Goal: Task Accomplishment & Management: Manage account settings

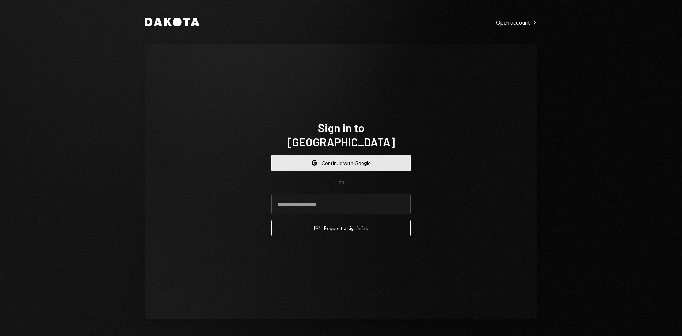
click at [350, 155] on button "Google Continue with Google" at bounding box center [340, 163] width 139 height 17
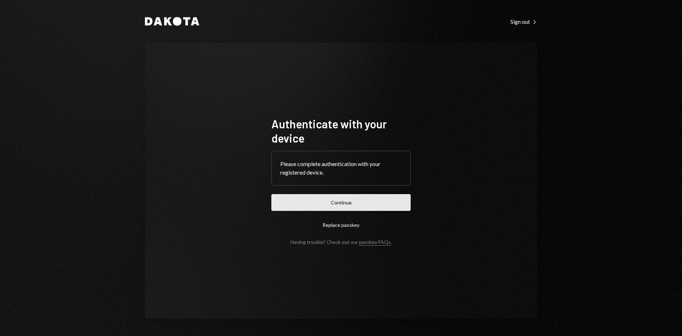
click at [354, 205] on button "Continue" at bounding box center [340, 202] width 139 height 17
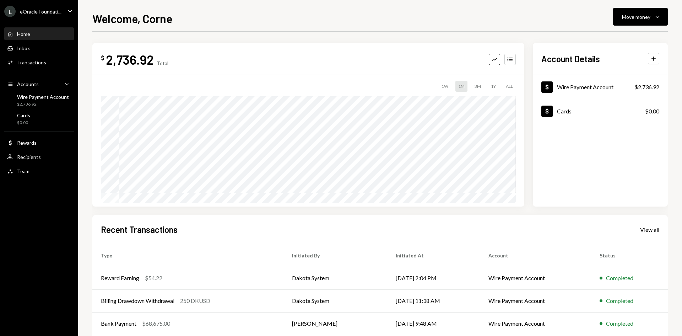
click at [33, 12] on div "eOracle Foundati..." at bounding box center [41, 12] width 42 height 6
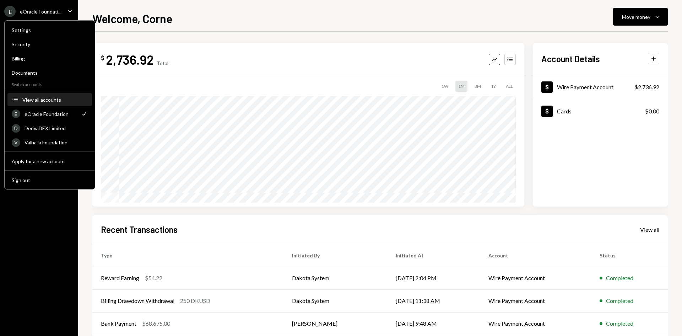
click at [41, 102] on div "View all accounts" at bounding box center [54, 100] width 65 height 6
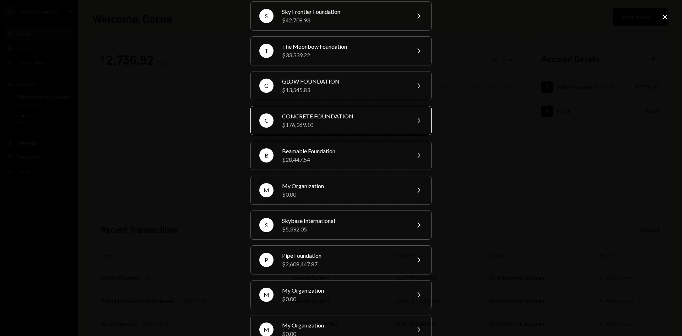
scroll to position [213, 0]
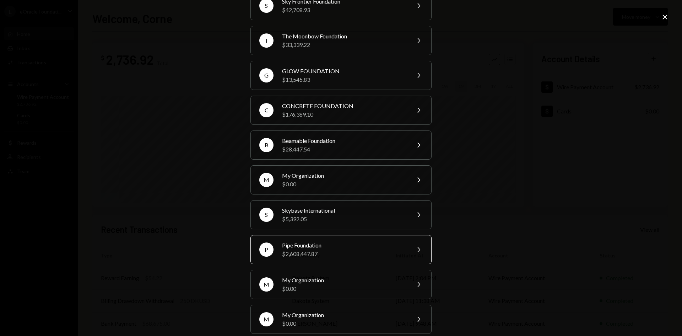
click at [336, 247] on div "Pipe Foundation" at bounding box center [344, 245] width 124 height 9
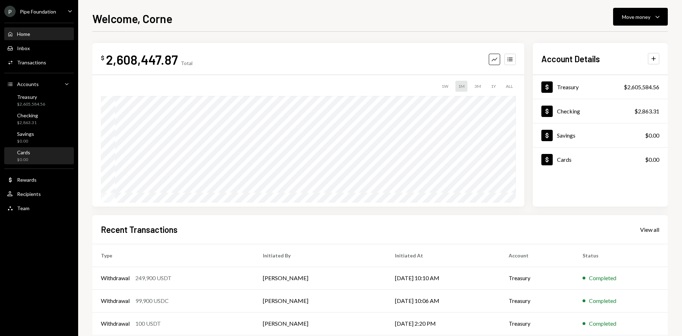
click at [39, 149] on div "Cards $0.00" at bounding box center [39, 156] width 64 height 14
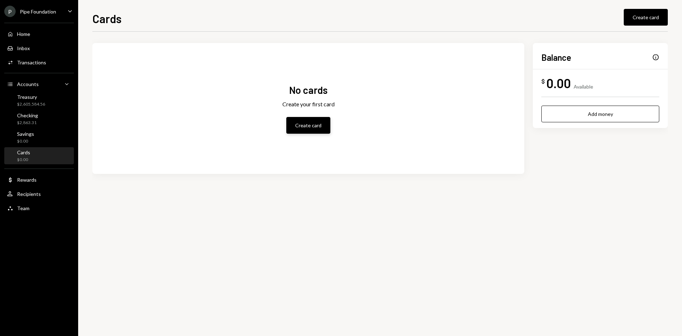
click at [309, 122] on button "Create card" at bounding box center [308, 125] width 44 height 17
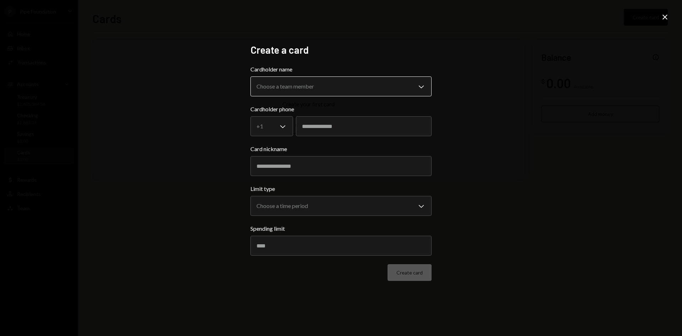
click at [292, 89] on body "**********" at bounding box center [341, 168] width 682 height 336
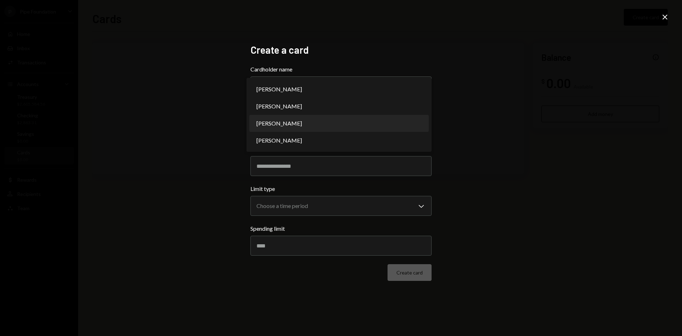
select select "**********"
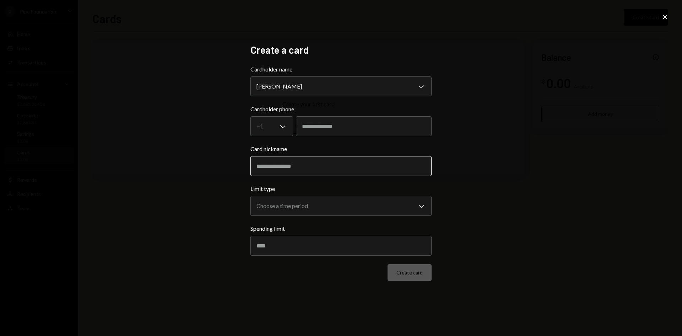
click at [322, 164] on input "Card nickname" at bounding box center [340, 166] width 181 height 20
type input "**********"
click at [312, 207] on body "**********" at bounding box center [341, 168] width 682 height 336
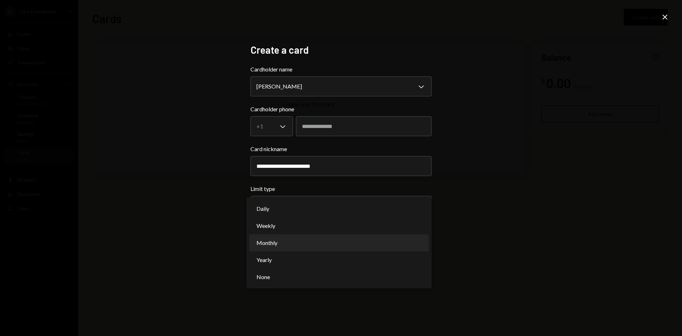
select select "**********"
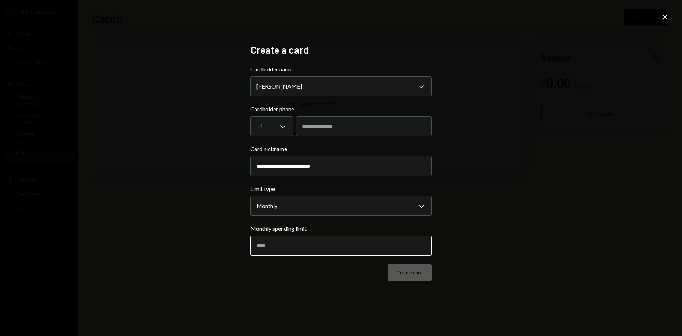
click at [276, 238] on input "Monthly spending limit" at bounding box center [340, 246] width 181 height 20
type input "*****"
click at [408, 269] on button "Create card" at bounding box center [410, 272] width 44 height 17
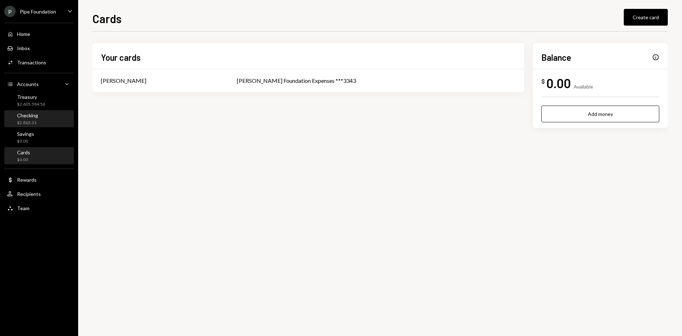
click at [34, 113] on div "Checking" at bounding box center [27, 115] width 21 height 6
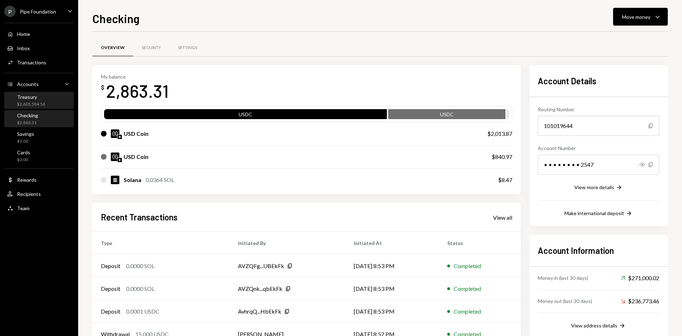
click at [28, 95] on div "Treasury" at bounding box center [31, 97] width 28 height 6
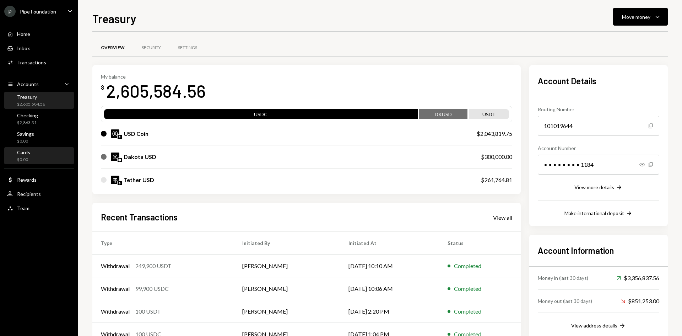
click at [44, 152] on div "Cards $0.00" at bounding box center [39, 156] width 64 height 14
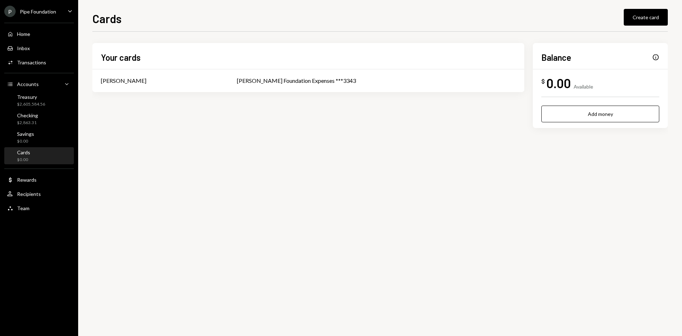
drag, startPoint x: 637, startPoint y: 17, endPoint x: 605, endPoint y: 124, distance: 111.7
click at [605, 124] on div "Cards Create card Your cards Karen Kersey Karen Foundation Expenses ***3343 Bal…" at bounding box center [380, 173] width 576 height 326
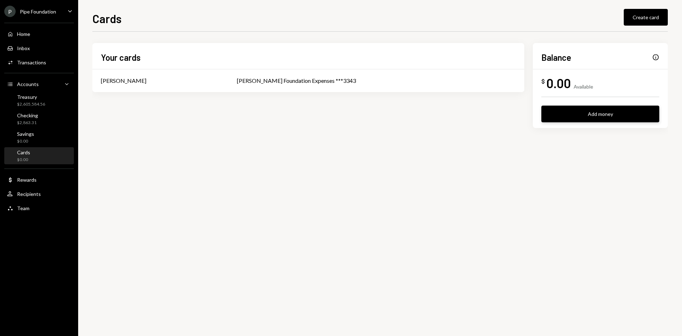
click at [600, 118] on button "Add money" at bounding box center [600, 114] width 118 height 17
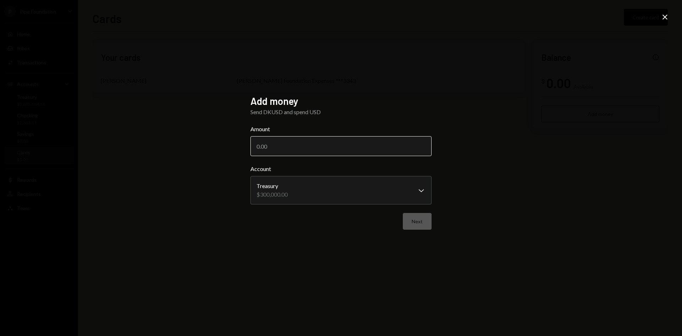
click at [334, 143] on input "Amount" at bounding box center [340, 146] width 181 height 20
type input "5000"
click at [419, 214] on button "Next" at bounding box center [417, 221] width 29 height 17
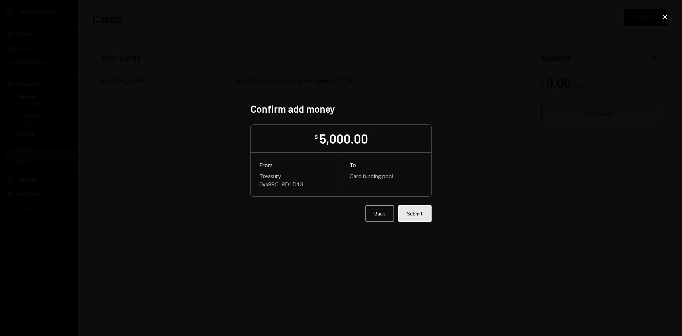
click at [411, 215] on button "Submit" at bounding box center [414, 213] width 33 height 17
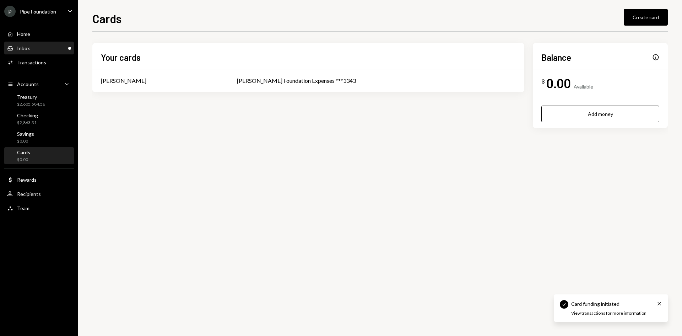
click at [37, 50] on div "Inbox Inbox" at bounding box center [39, 48] width 64 height 6
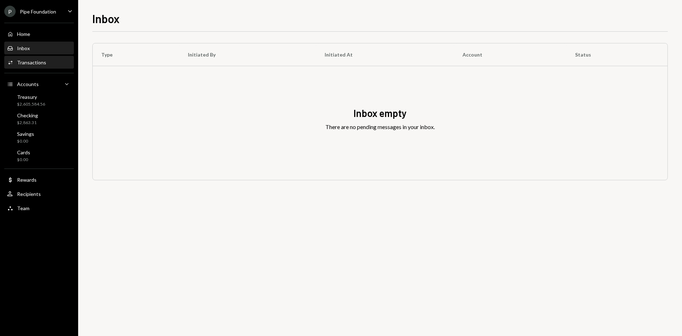
click at [62, 60] on div "Activities Transactions" at bounding box center [39, 62] width 64 height 6
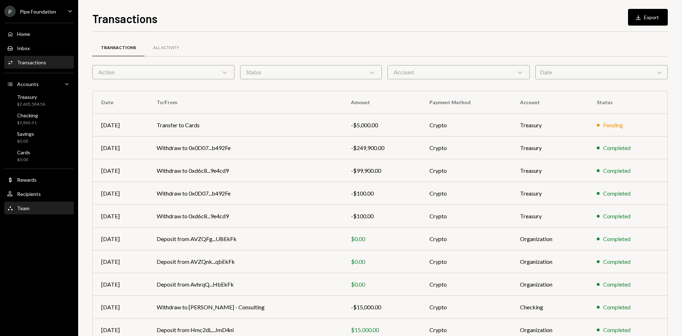
click at [44, 214] on div "Team Team" at bounding box center [39, 208] width 64 height 12
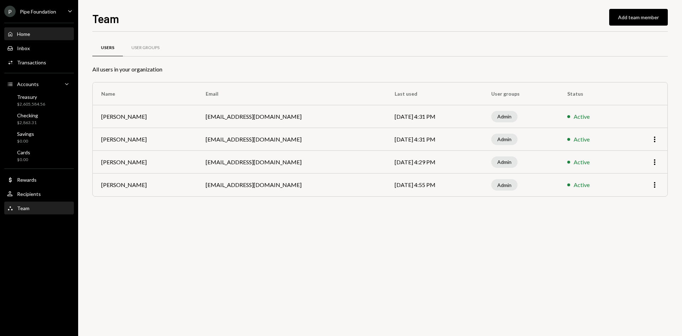
click at [40, 37] on div "Home Home" at bounding box center [39, 34] width 64 height 6
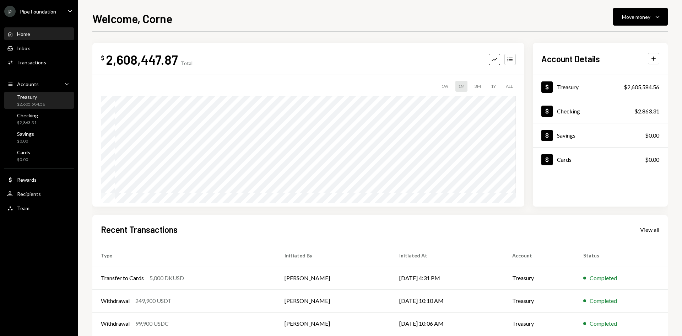
click at [42, 100] on div "Treasury $2,605,584.56" at bounding box center [31, 101] width 28 height 14
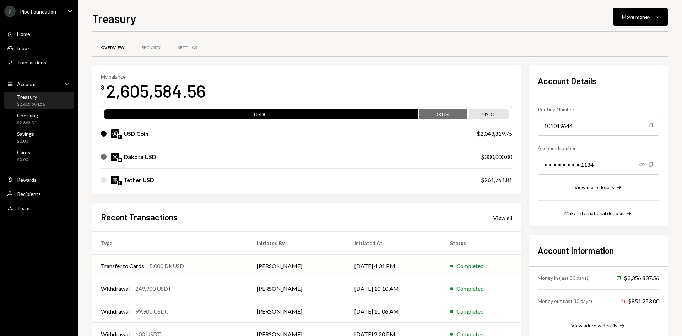
click at [200, 270] on div "Transfer to Cards 5,000 DKUSD" at bounding box center [170, 265] width 139 height 9
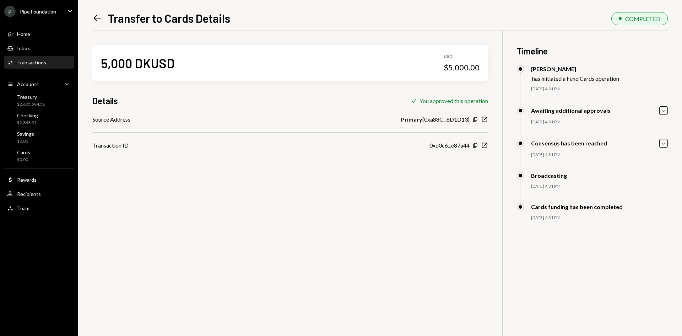
click at [94, 21] on icon "Left Arrow" at bounding box center [97, 18] width 10 height 10
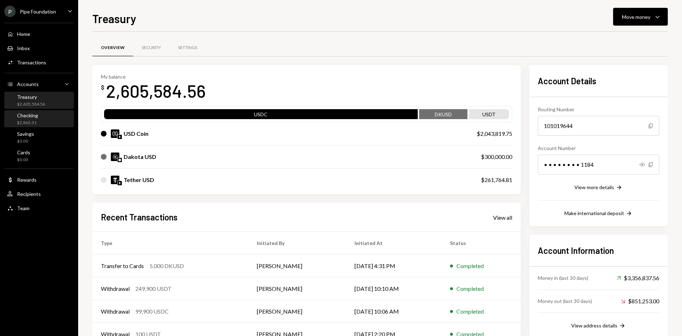
click at [37, 114] on div "Checking" at bounding box center [27, 115] width 21 height 6
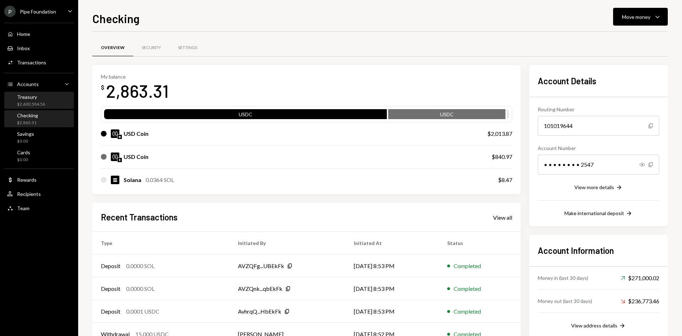
click at [36, 102] on div "$2,600,584.56" at bounding box center [31, 104] width 28 height 6
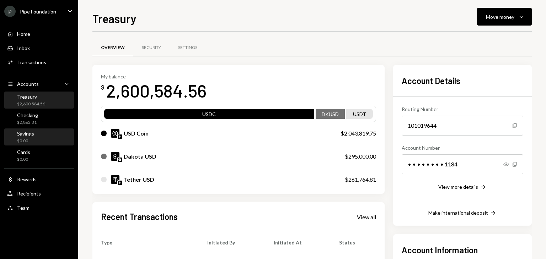
click at [53, 140] on div "Savings $0.00" at bounding box center [39, 138] width 64 height 14
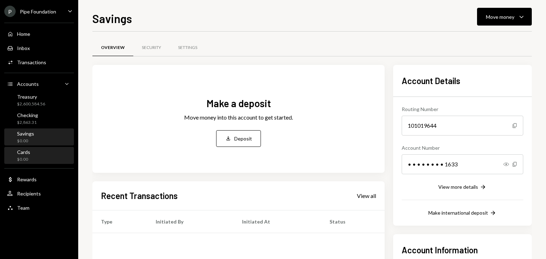
click at [28, 151] on div "Cards" at bounding box center [23, 152] width 13 height 6
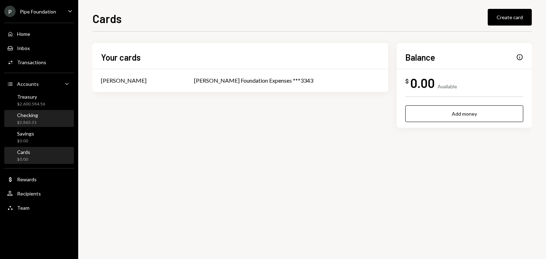
click at [23, 119] on div "Checking $2,863.31" at bounding box center [27, 119] width 21 height 14
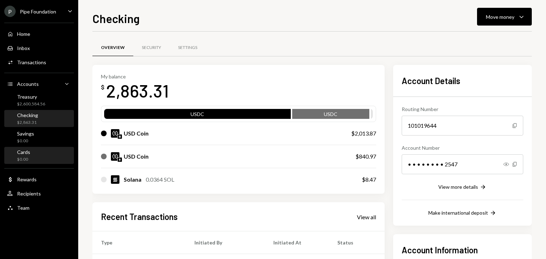
click at [29, 150] on div "Cards" at bounding box center [23, 152] width 13 height 6
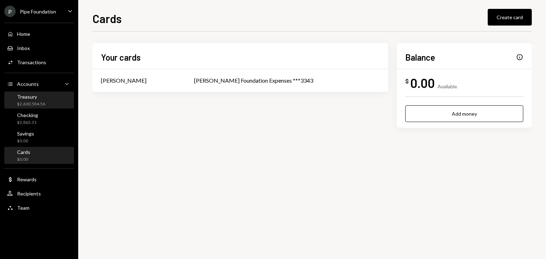
click at [36, 96] on div "Treasury" at bounding box center [31, 97] width 28 height 6
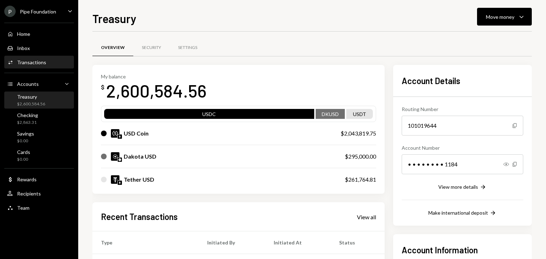
click at [38, 63] on div "Transactions" at bounding box center [31, 62] width 29 height 6
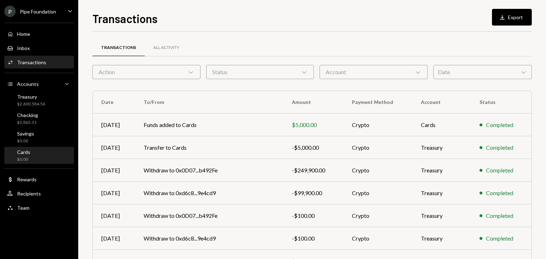
click at [26, 161] on div "$0.00" at bounding box center [23, 160] width 13 height 6
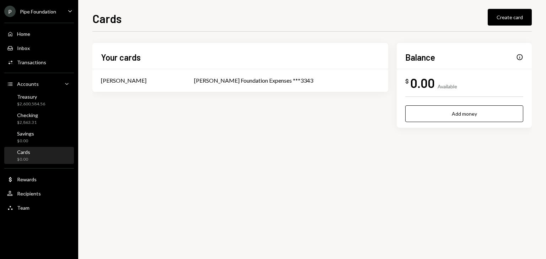
click at [28, 160] on div "$0.00" at bounding box center [23, 160] width 13 height 6
click at [28, 118] on div "Checking $2,863.31" at bounding box center [27, 119] width 21 height 14
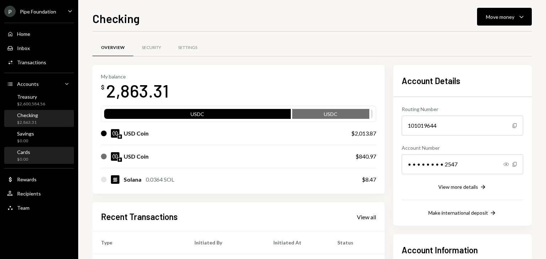
click at [49, 157] on div "Cards $0.00" at bounding box center [39, 156] width 64 height 14
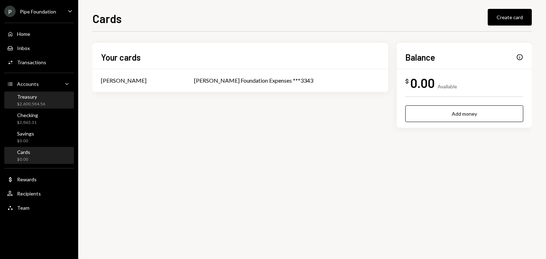
click at [42, 103] on div "$2,600,584.56" at bounding box center [31, 104] width 28 height 6
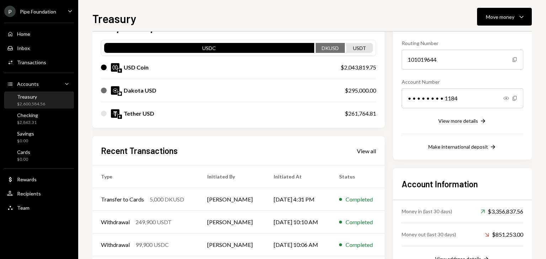
scroll to position [71, 0]
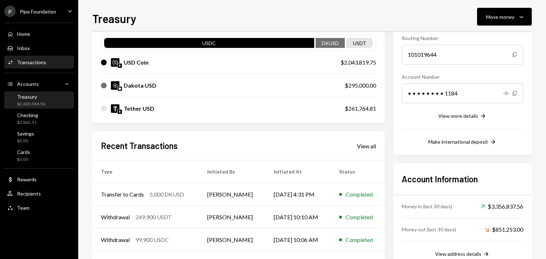
drag, startPoint x: 43, startPoint y: 55, endPoint x: 42, endPoint y: 58, distance: 3.7
click at [43, 56] on div "Home Home Inbox Inbox Activities Transactions Accounts Accounts Caret Down Trea…" at bounding box center [39, 116] width 78 height 197
click at [41, 59] on div "Activities Transactions" at bounding box center [39, 62] width 64 height 12
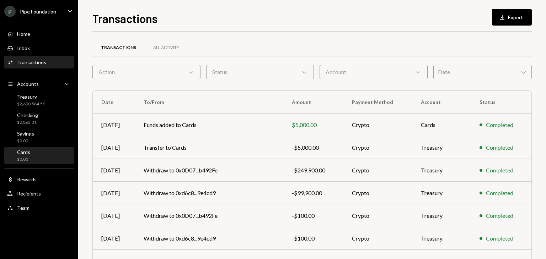
click at [43, 157] on div "Cards $0.00" at bounding box center [39, 156] width 64 height 14
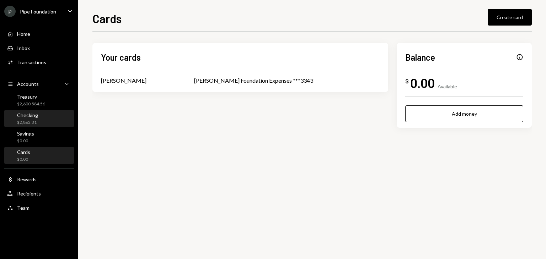
click at [34, 110] on link "Checking $2,863.31" at bounding box center [39, 118] width 70 height 17
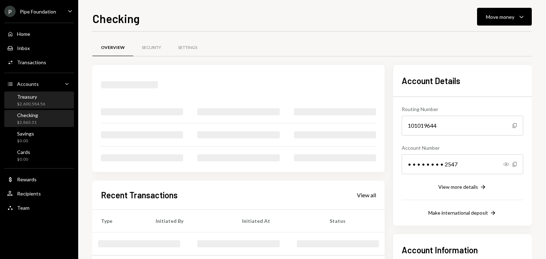
click at [34, 103] on div "$2,600,584.56" at bounding box center [31, 104] width 28 height 6
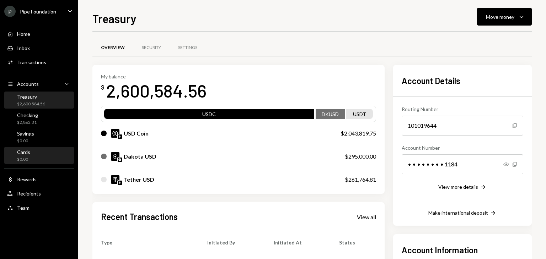
click at [35, 153] on div "Cards $0.00" at bounding box center [39, 156] width 64 height 14
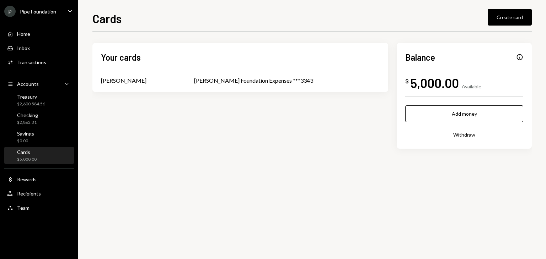
click at [37, 150] on div "Cards $5,000.00" at bounding box center [39, 156] width 64 height 14
click at [273, 77] on div "[PERSON_NAME] Foundation Expenses ***3343" at bounding box center [286, 80] width 185 height 9
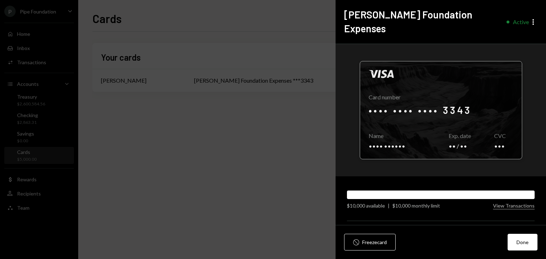
click at [465, 120] on div at bounding box center [441, 110] width 162 height 98
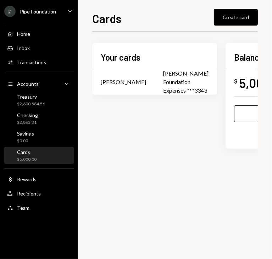
click at [38, 11] on div "Pipe Foundation" at bounding box center [38, 12] width 36 height 6
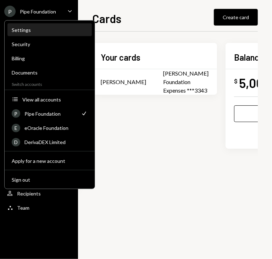
click at [21, 31] on div "Settings" at bounding box center [50, 30] width 76 height 6
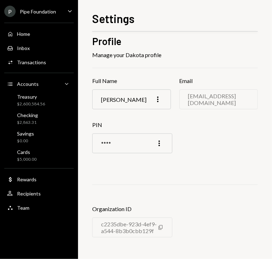
scroll to position [12, 0]
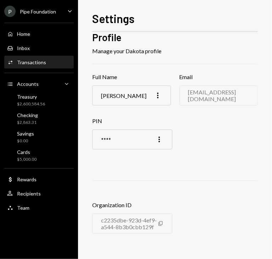
click at [33, 58] on div "Activities Transactions" at bounding box center [39, 62] width 64 height 12
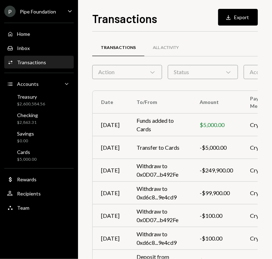
click at [26, 15] on div "P Pipe Foundation" at bounding box center [30, 11] width 52 height 11
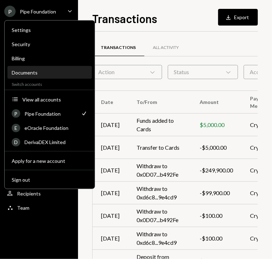
click at [33, 75] on div "Documents" at bounding box center [50, 73] width 76 height 6
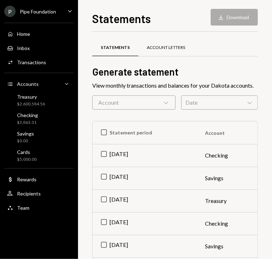
click at [158, 48] on div "Account Letters" at bounding box center [166, 48] width 38 height 6
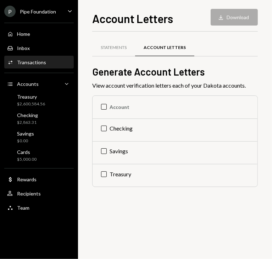
click at [43, 59] on div "Activities Transactions" at bounding box center [39, 62] width 64 height 12
